Goal: Task Accomplishment & Management: Manage account settings

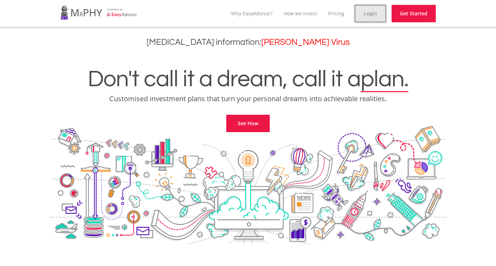
click at [383, 18] on link "Login" at bounding box center [370, 13] width 31 height 17
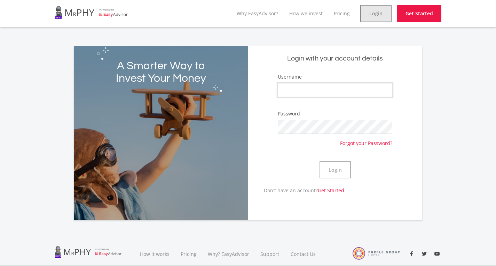
type input "Chervaugn"
click at [346, 170] on button "Login" at bounding box center [334, 169] width 31 height 17
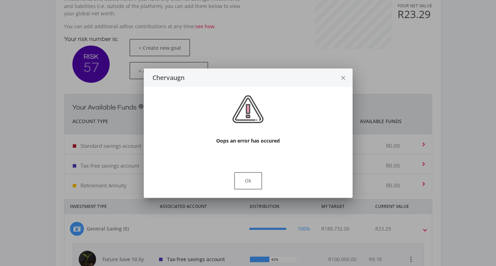
click at [342, 79] on icon "close" at bounding box center [343, 78] width 7 height 18
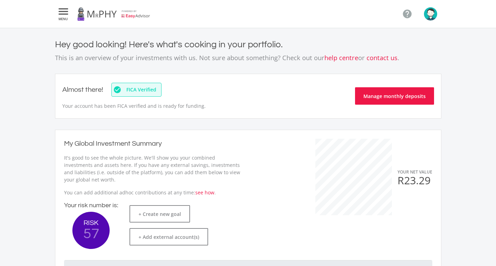
scroll to position [166, 0]
